Goal: Task Accomplishment & Management: Complete application form

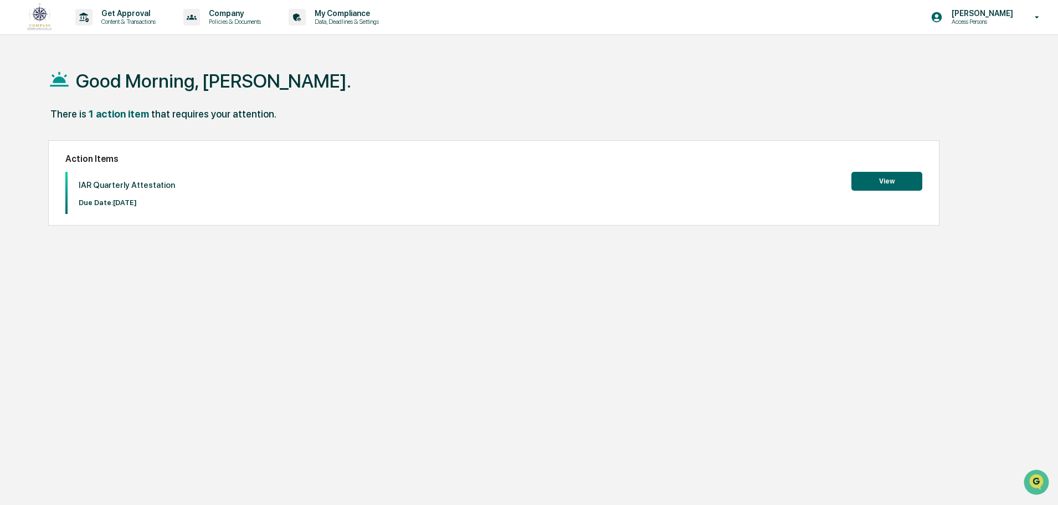
click at [895, 189] on button "View" at bounding box center [886, 181] width 71 height 19
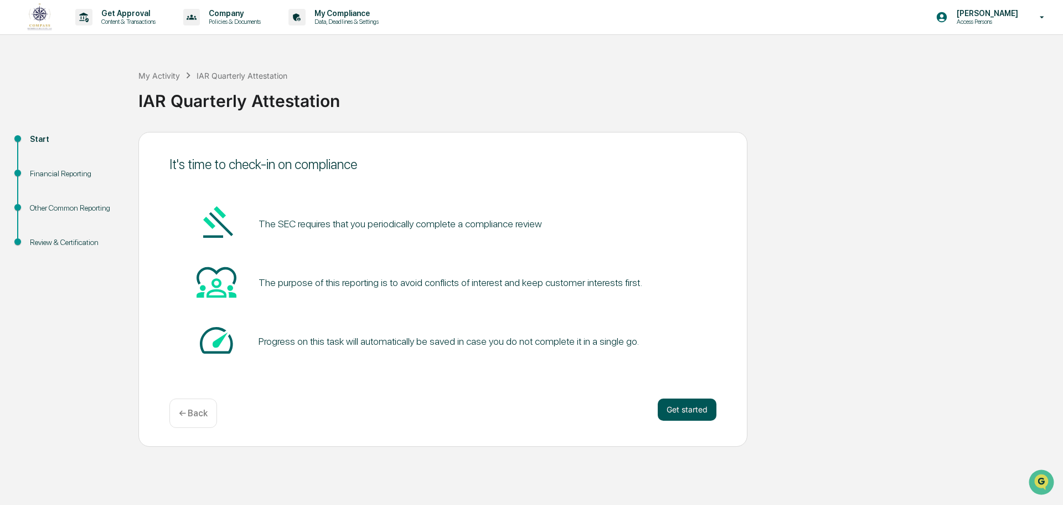
click at [696, 407] on button "Get started" at bounding box center [687, 409] width 59 height 22
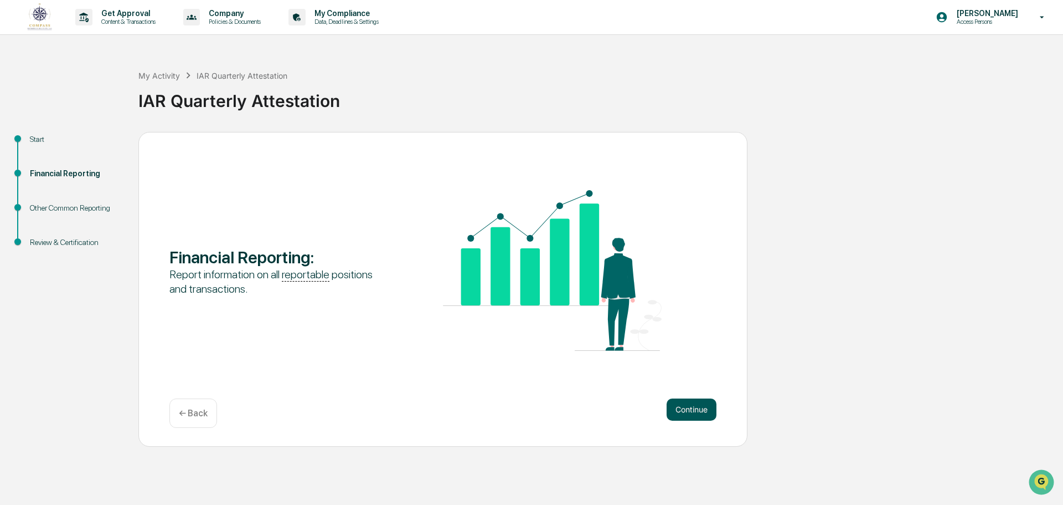
click at [703, 413] on button "Continue" at bounding box center [692, 409] width 50 height 22
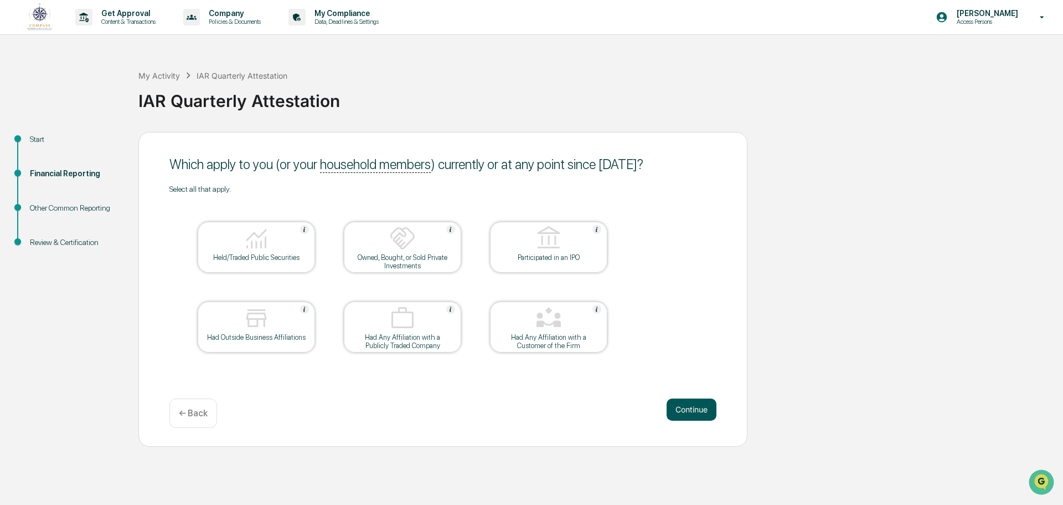
click at [693, 404] on button "Continue" at bounding box center [692, 409] width 50 height 22
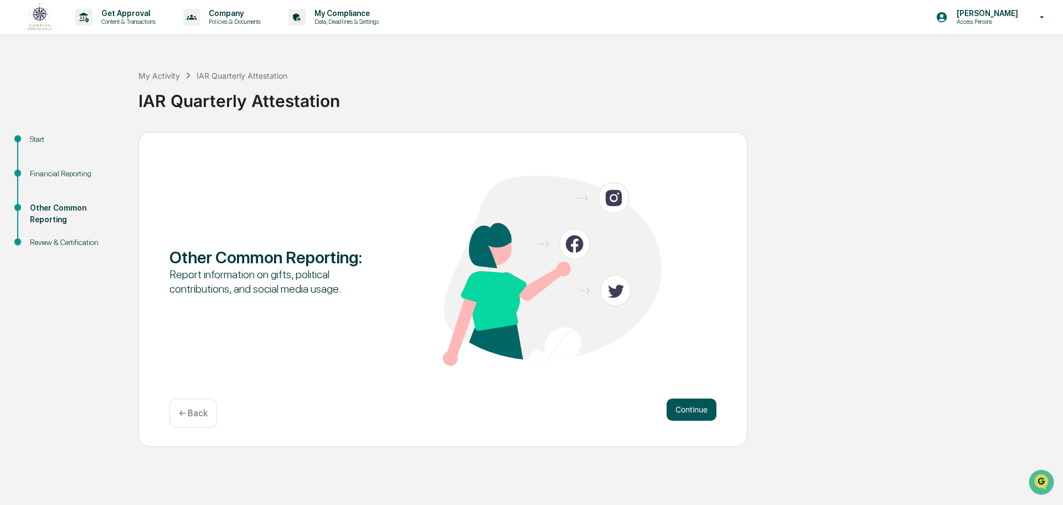
click at [691, 409] on button "Continue" at bounding box center [692, 409] width 50 height 22
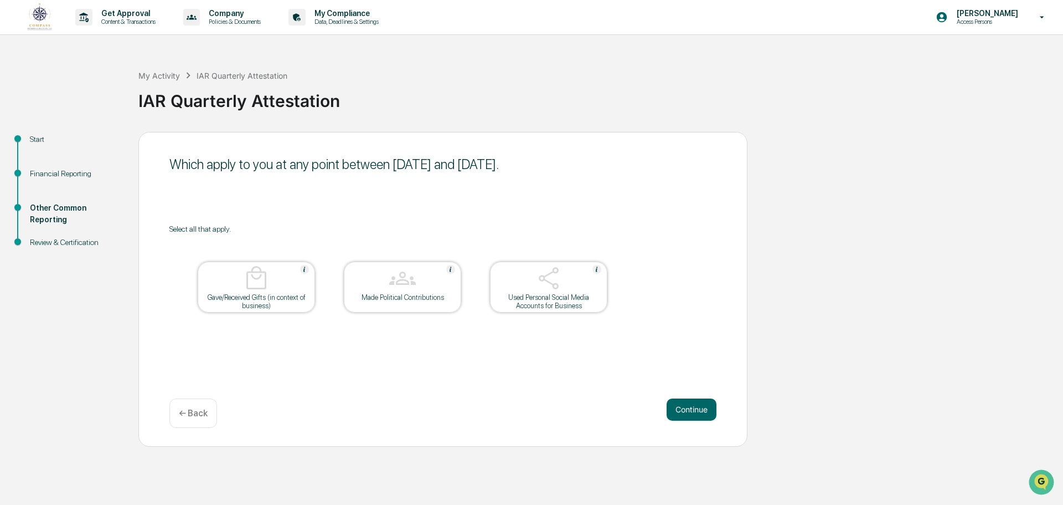
click at [691, 409] on button "Continue" at bounding box center [692, 409] width 50 height 22
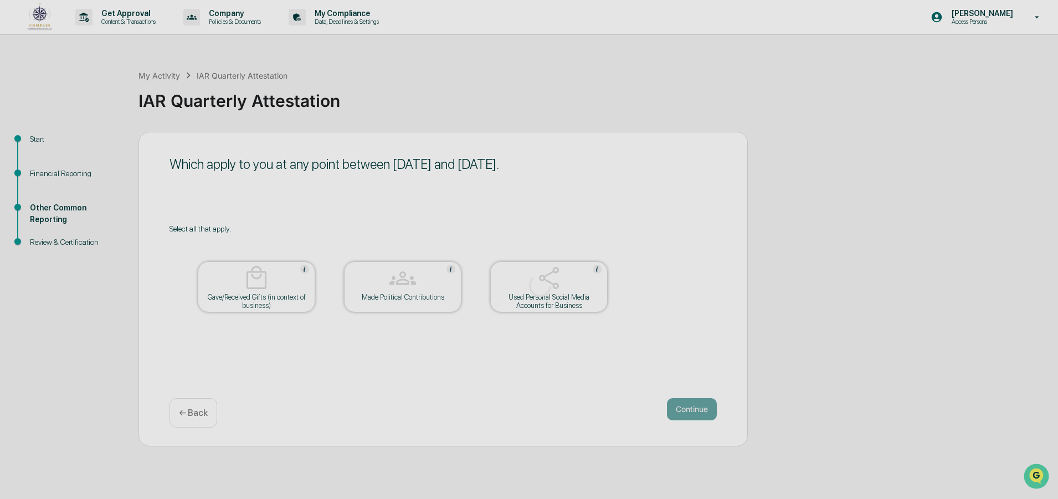
click at [691, 409] on div at bounding box center [540, 285] width 1080 height 571
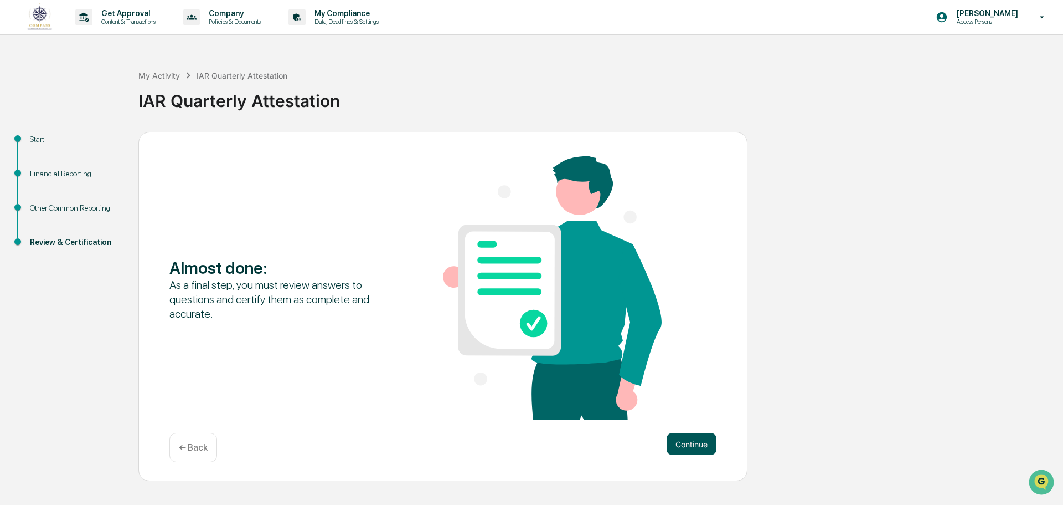
click at [687, 439] on button "Continue" at bounding box center [692, 444] width 50 height 22
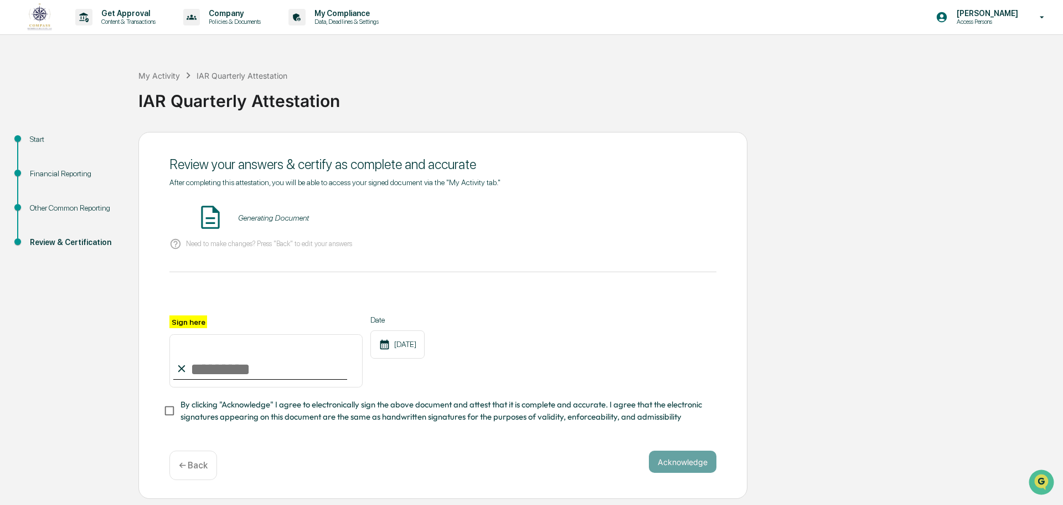
click at [215, 369] on input "Sign here" at bounding box center [265, 360] width 193 height 53
type input "**********"
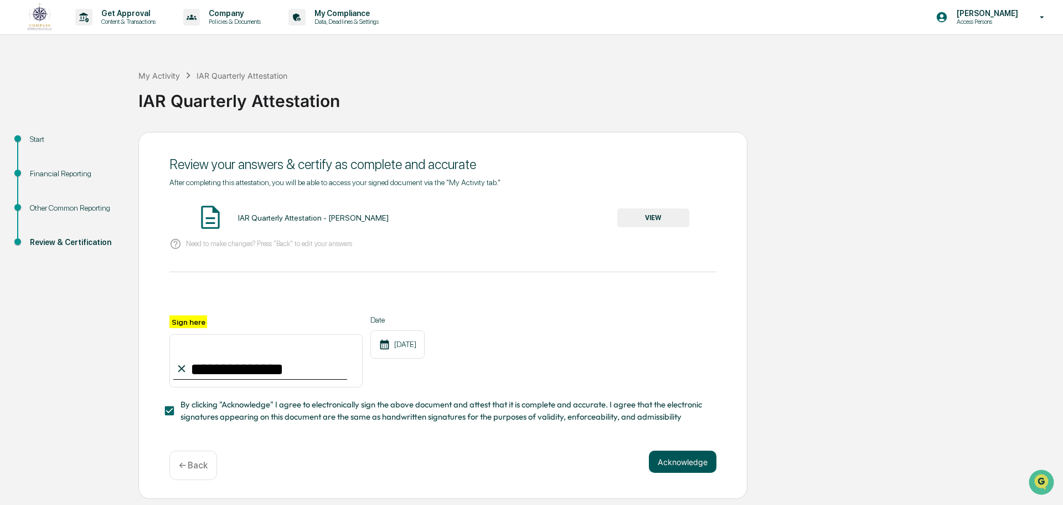
click at [692, 472] on button "Acknowledge" at bounding box center [683, 461] width 68 height 22
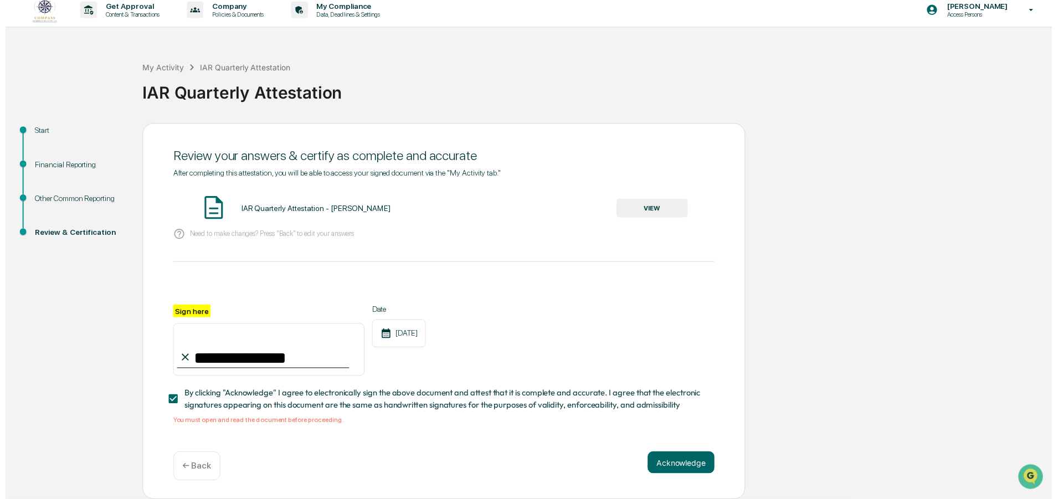
scroll to position [11, 0]
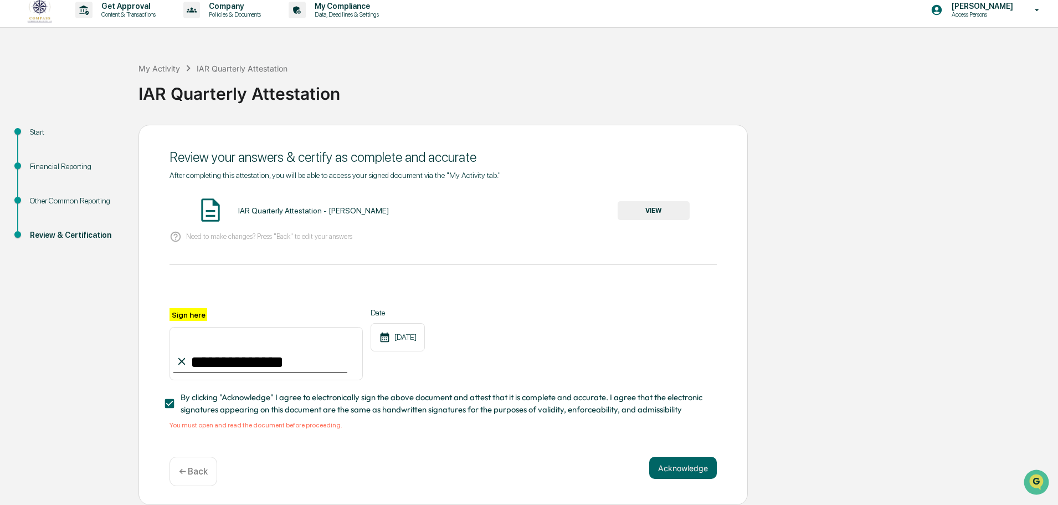
click at [612, 204] on div "IAR Quarterly Attestation - [PERSON_NAME] VIEW" at bounding box center [442, 210] width 547 height 29
click at [630, 205] on button "VIEW" at bounding box center [654, 210] width 72 height 19
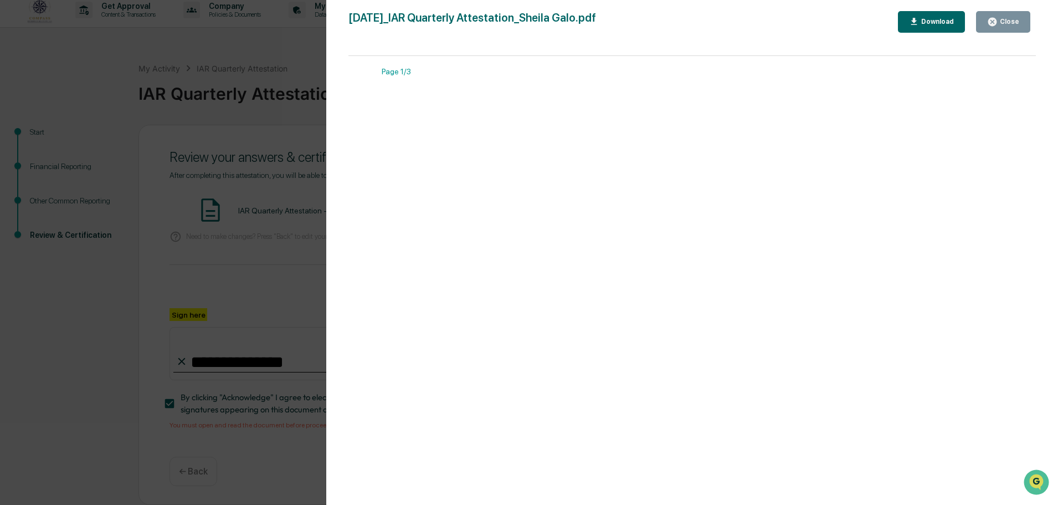
click at [40, 311] on div "Version History [DATE] 01:34 PM [PERSON_NAME] [DATE]_IAR Quarterly Attestation_…" at bounding box center [529, 252] width 1058 height 505
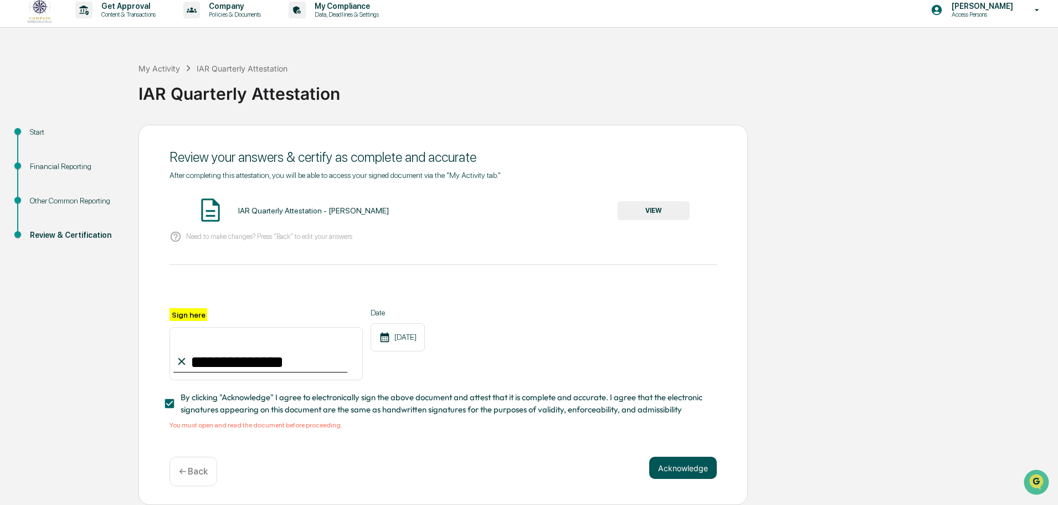
click at [666, 471] on button "Acknowledge" at bounding box center [683, 467] width 68 height 22
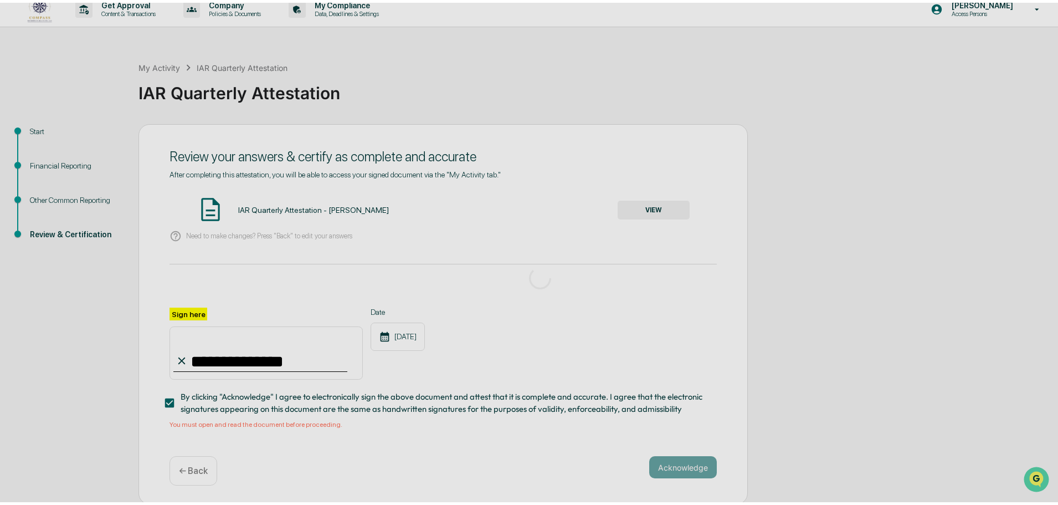
scroll to position [0, 0]
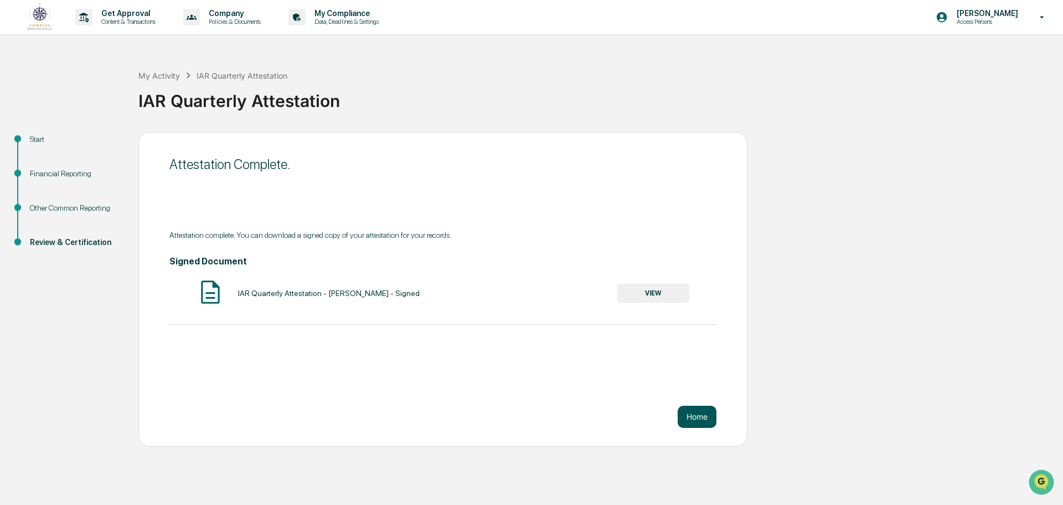
click at [690, 413] on button "Home" at bounding box center [697, 416] width 39 height 22
